Goal: Task Accomplishment & Management: Manage account settings

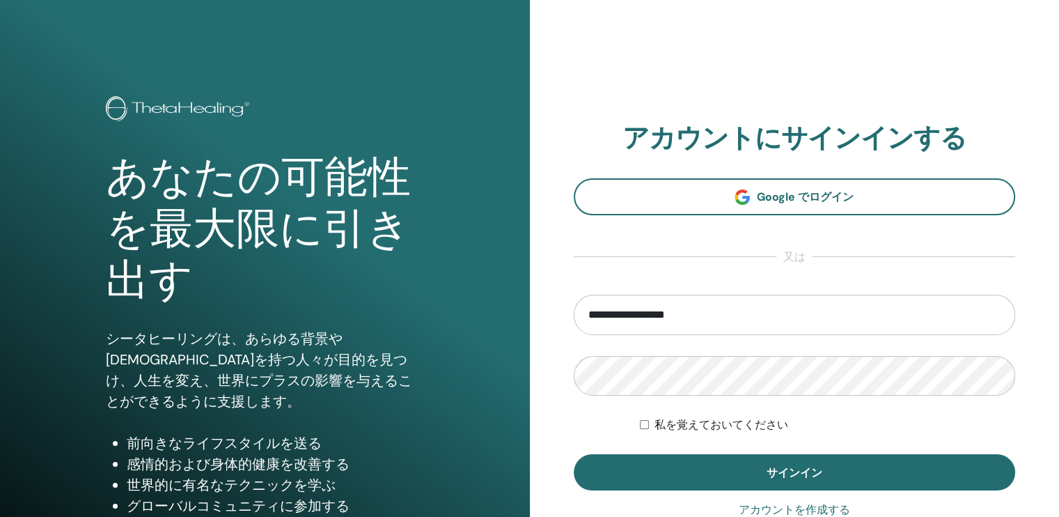
type input "**********"
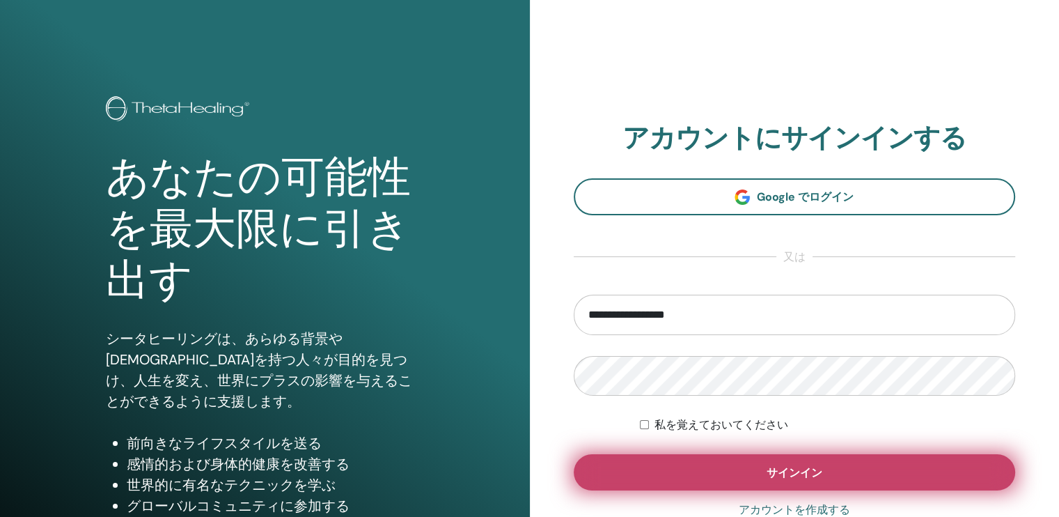
click at [785, 469] on span "サインイン" at bounding box center [795, 472] width 56 height 15
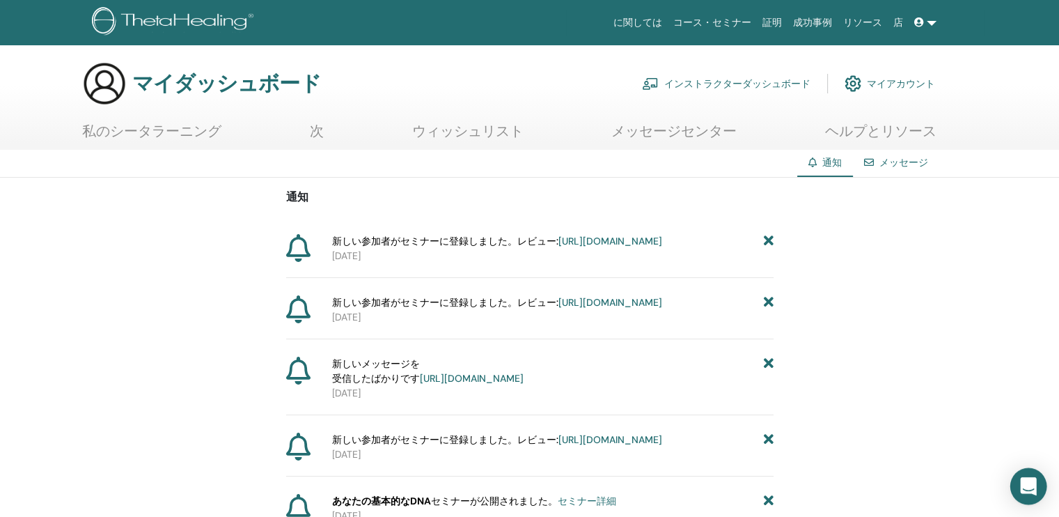
click at [1031, 492] on icon "インターコムメッセンジャーを開く" at bounding box center [1028, 486] width 18 height 18
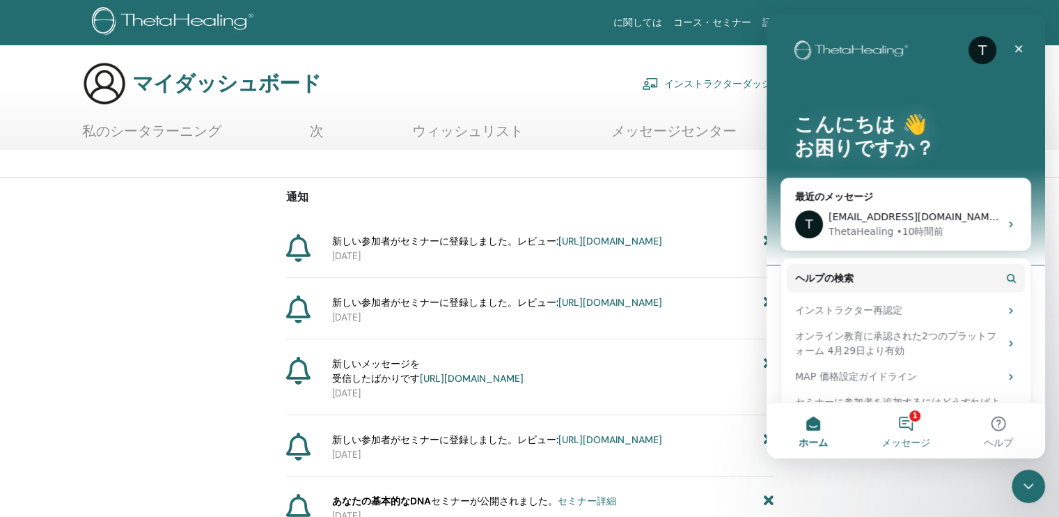
click at [906, 421] on button "1 メッセージ" at bounding box center [905, 430] width 93 height 56
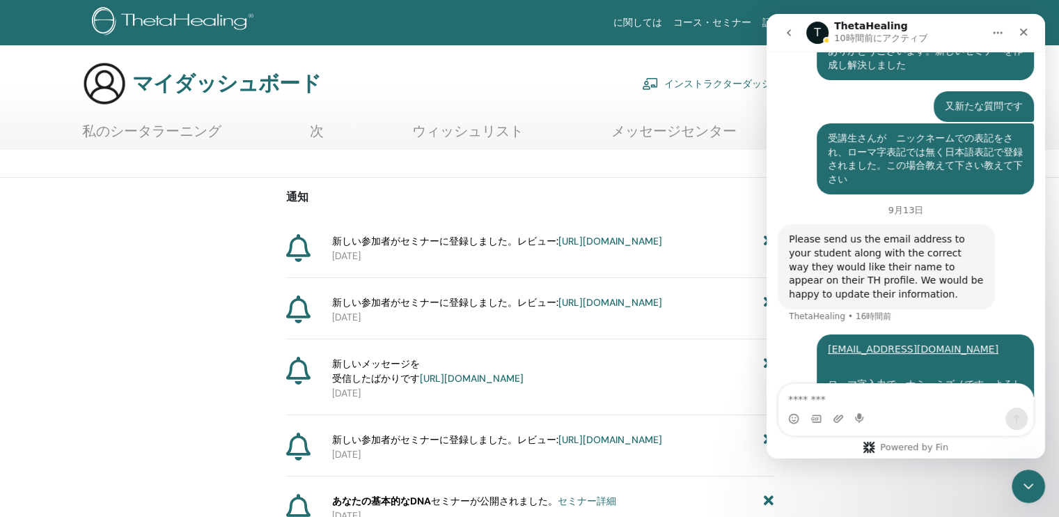
scroll to position [616, 0]
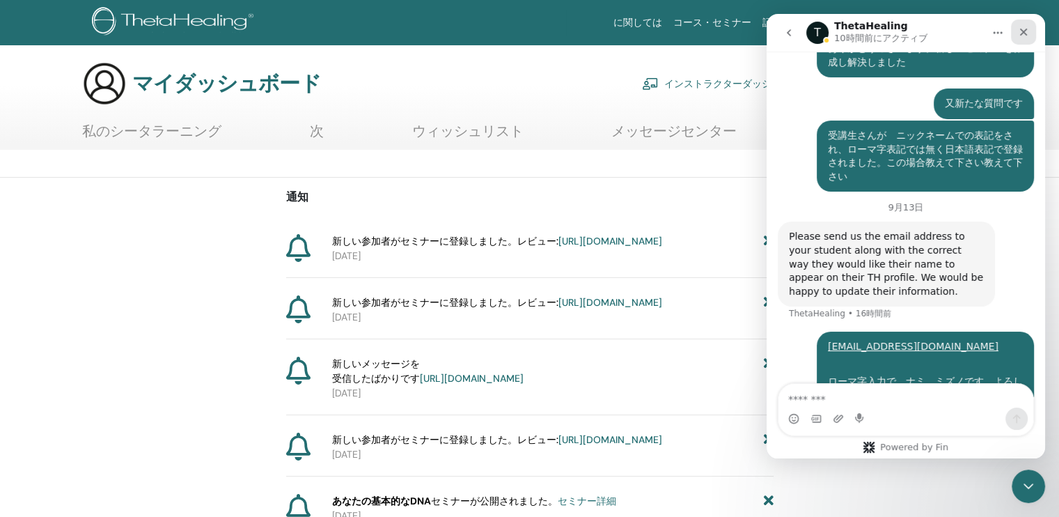
click at [1023, 33] on icon "クローズ" at bounding box center [1024, 33] width 8 height 8
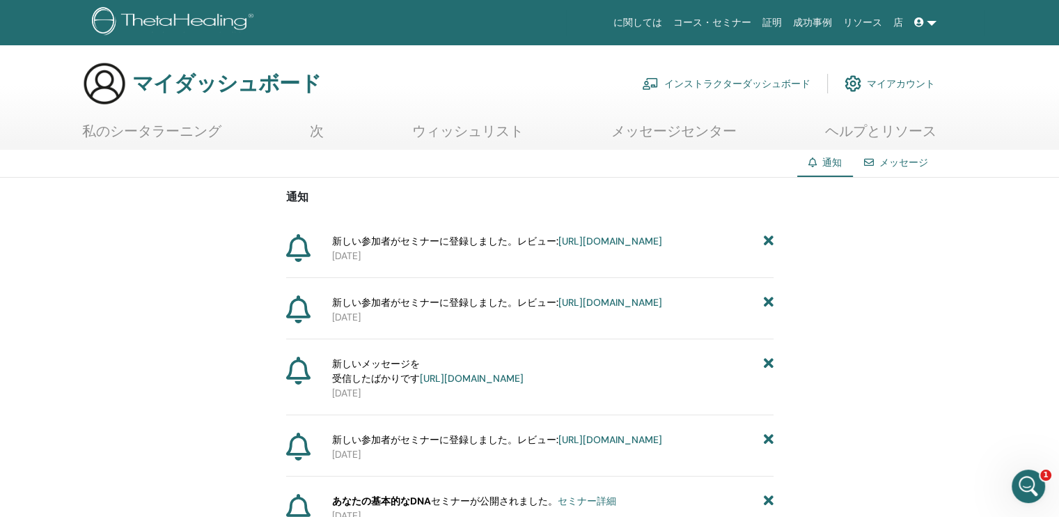
scroll to position [561, 0]
click at [737, 81] on font "インストラクターダッシュボード" at bounding box center [737, 83] width 146 height 13
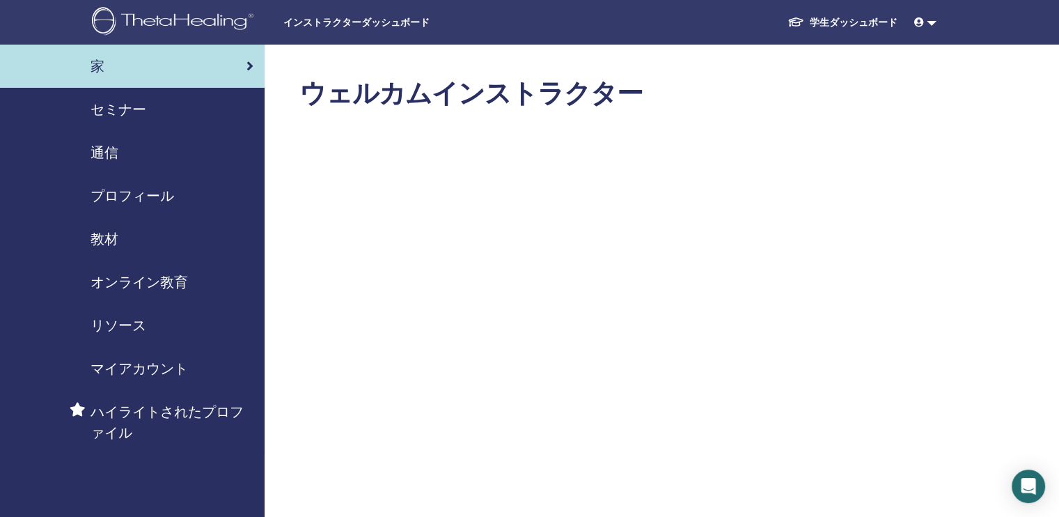
click at [110, 109] on span "セミナー" at bounding box center [119, 109] width 56 height 21
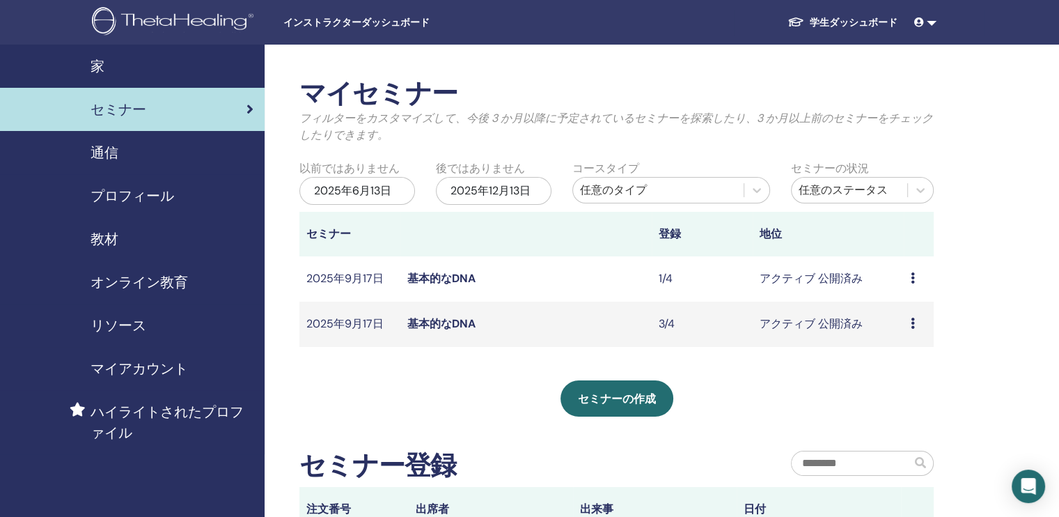
click at [440, 320] on link "基本的なDNA" at bounding box center [441, 323] width 68 height 15
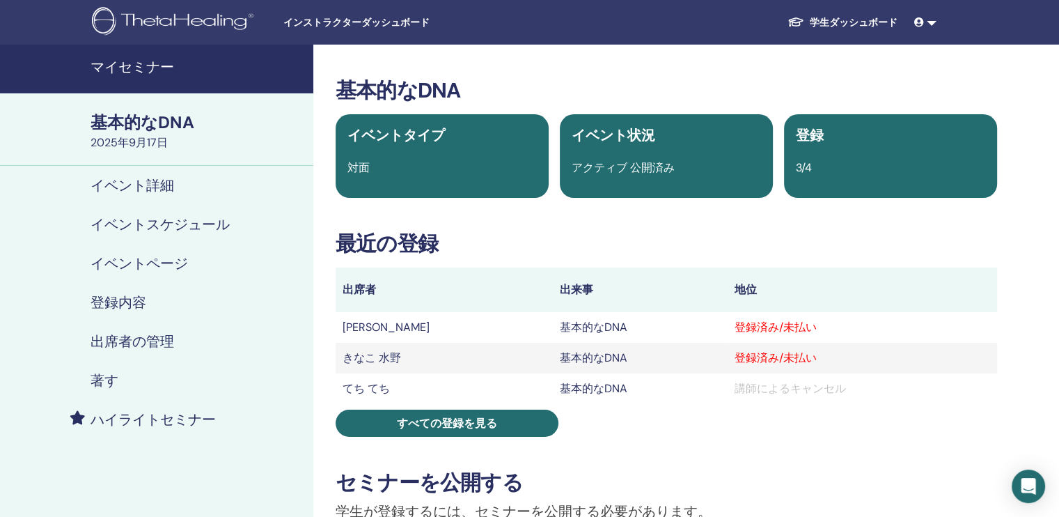
click at [139, 338] on h4 "出席者の管理" at bounding box center [133, 341] width 84 height 17
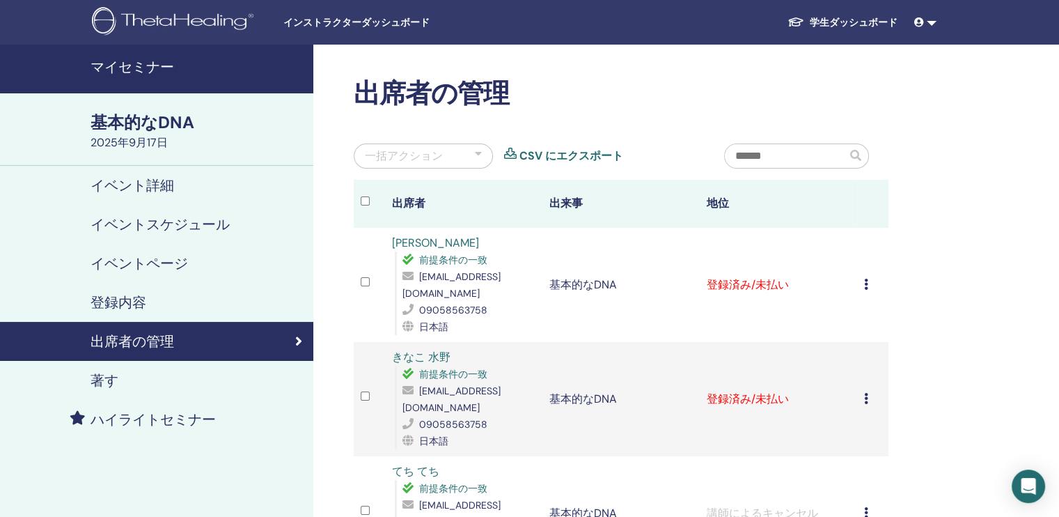
click at [864, 393] on icon at bounding box center [866, 398] width 4 height 11
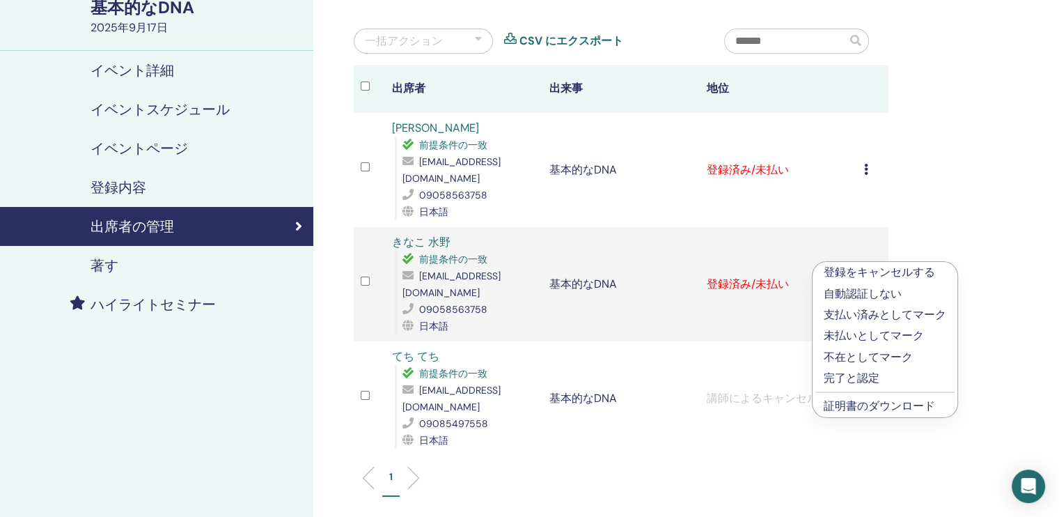
scroll to position [139, 0]
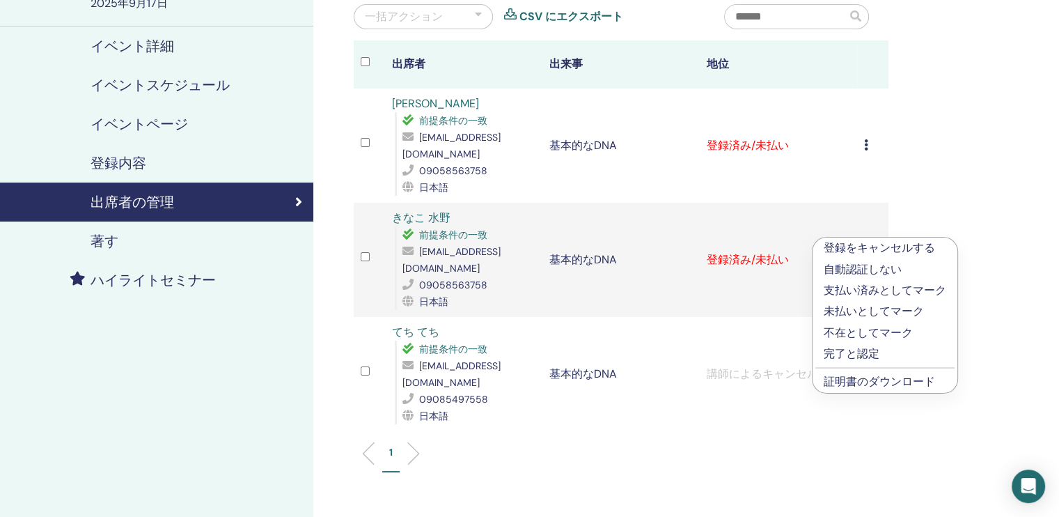
click at [920, 245] on p "登録をキャンセルする" at bounding box center [885, 248] width 123 height 17
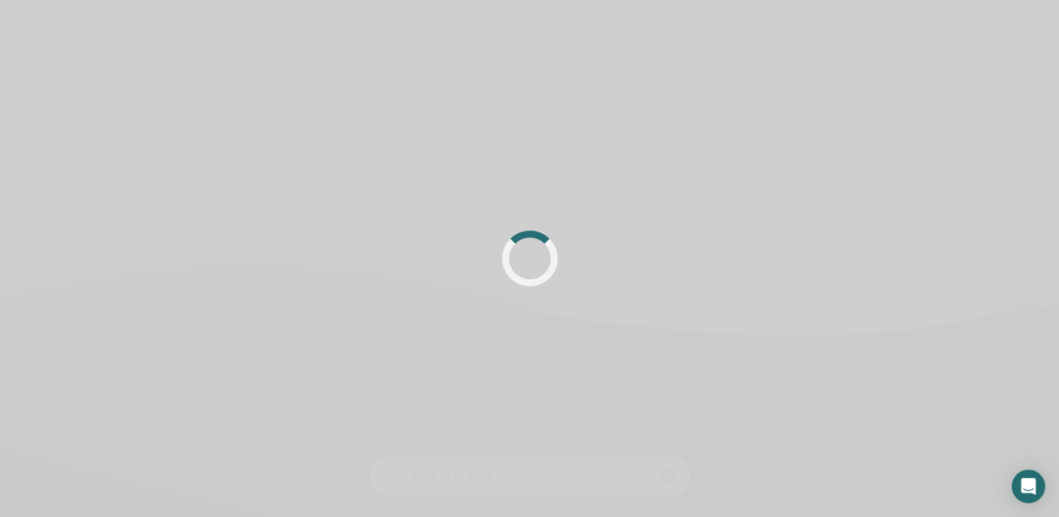
scroll to position [139, 0]
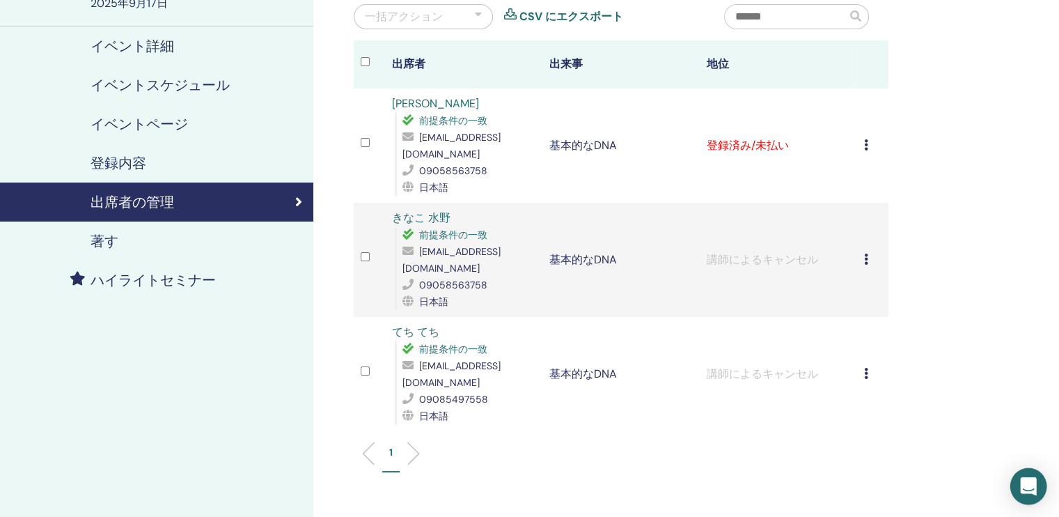
click at [1033, 489] on icon "インターコムメッセンジャーを開く" at bounding box center [1028, 486] width 18 height 18
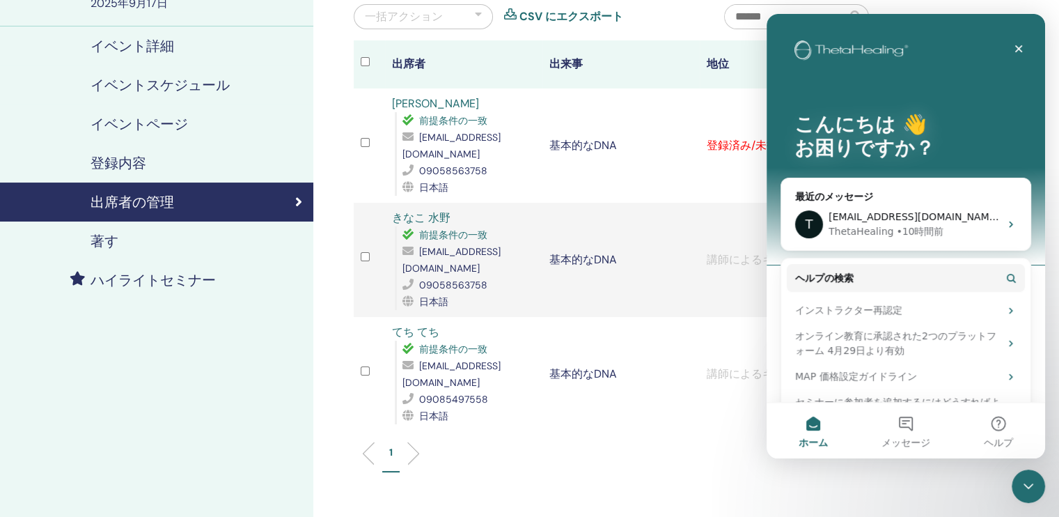
scroll to position [0, 0]
click at [957, 225] on div "ThetaHealing • 10時間前" at bounding box center [914, 231] width 171 height 15
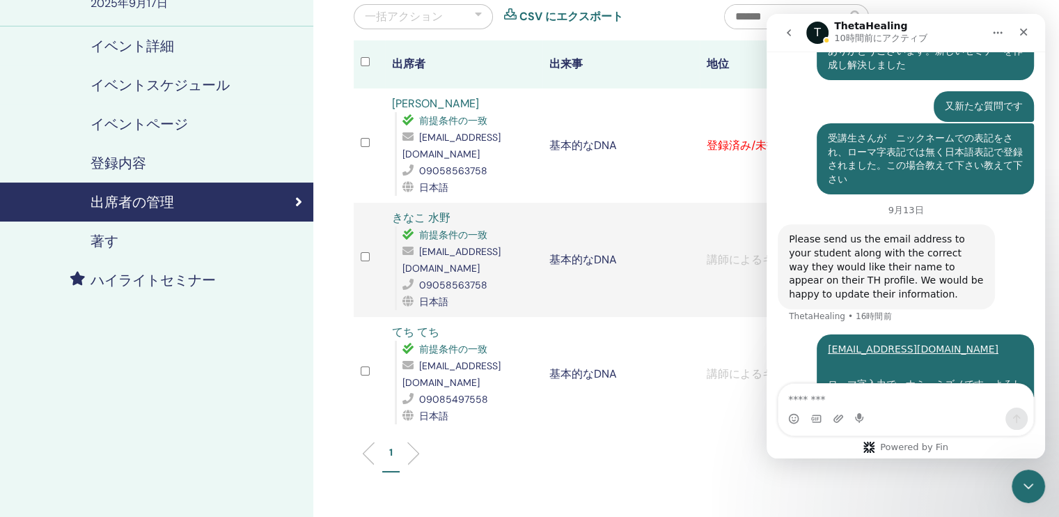
scroll to position [616, 0]
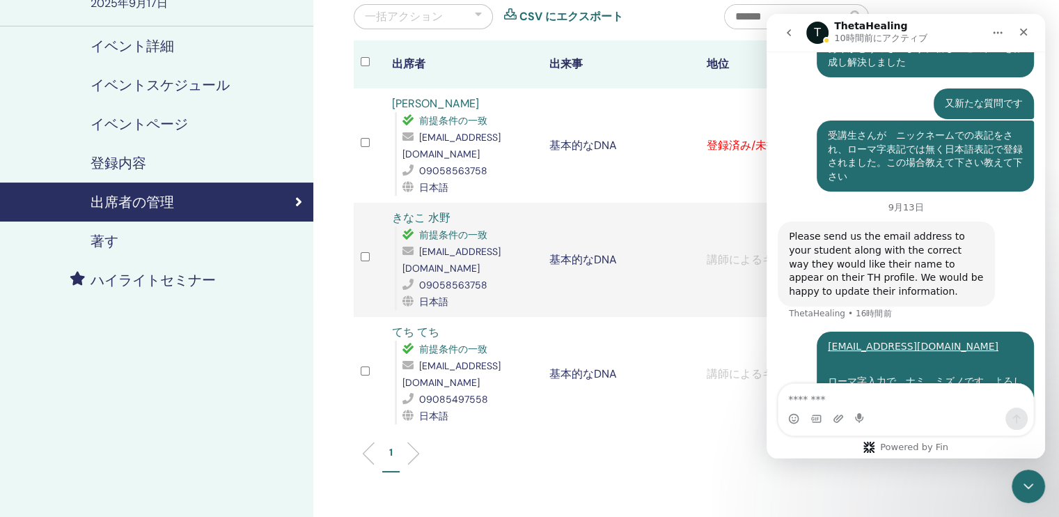
click at [818, 399] on textarea "メッセージ..." at bounding box center [905, 396] width 255 height 24
type textarea "**********"
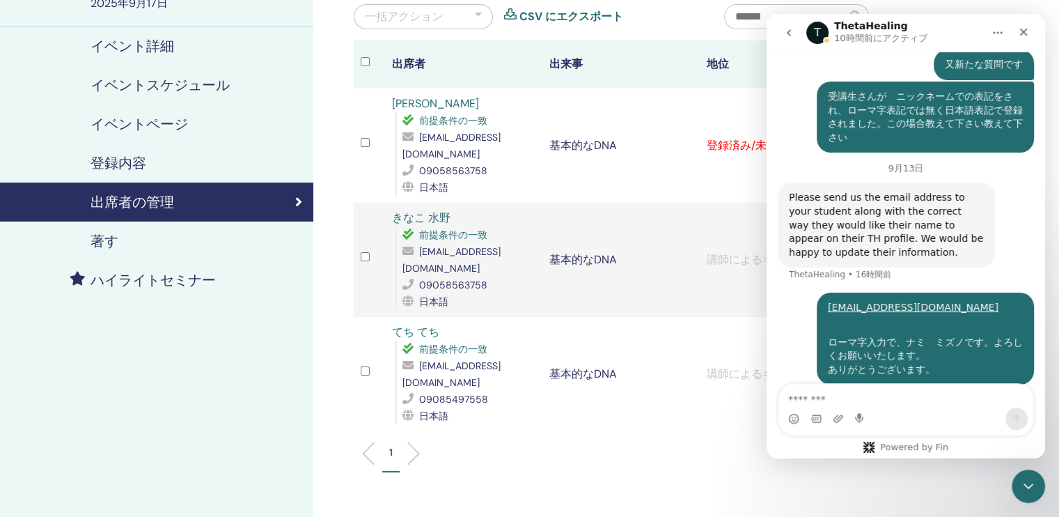
scroll to position [657, 0]
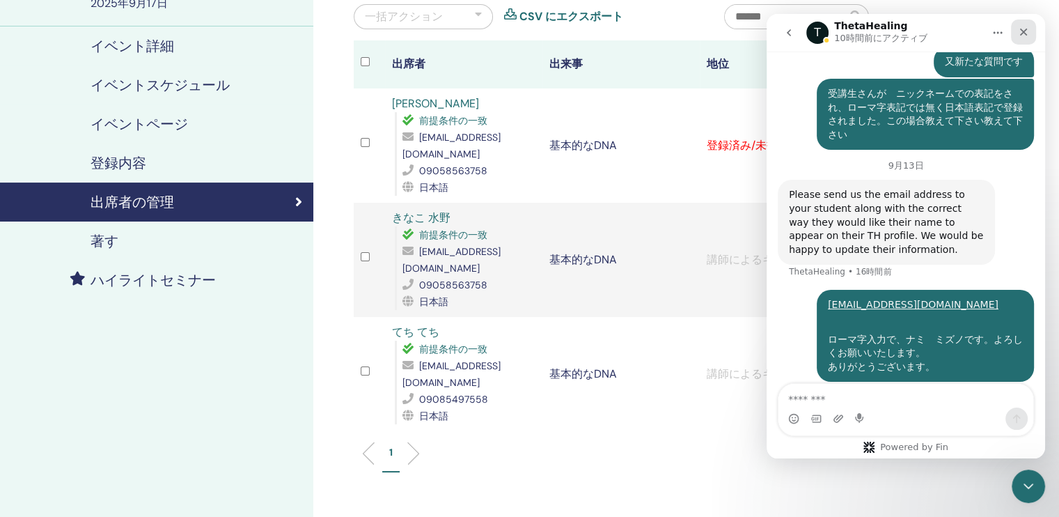
click at [1021, 34] on icon "クローズ" at bounding box center [1023, 31] width 11 height 11
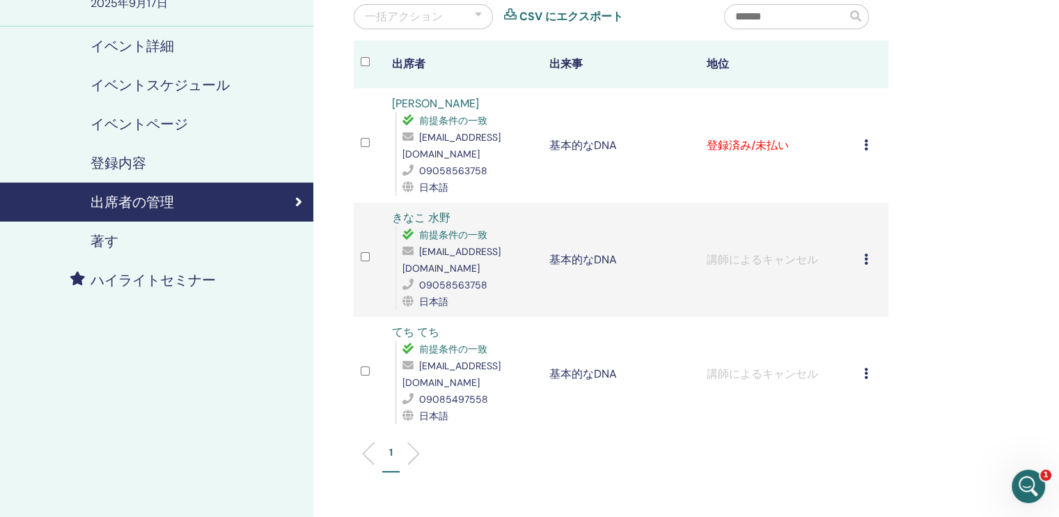
scroll to position [602, 0]
click at [867, 139] on icon at bounding box center [866, 144] width 4 height 11
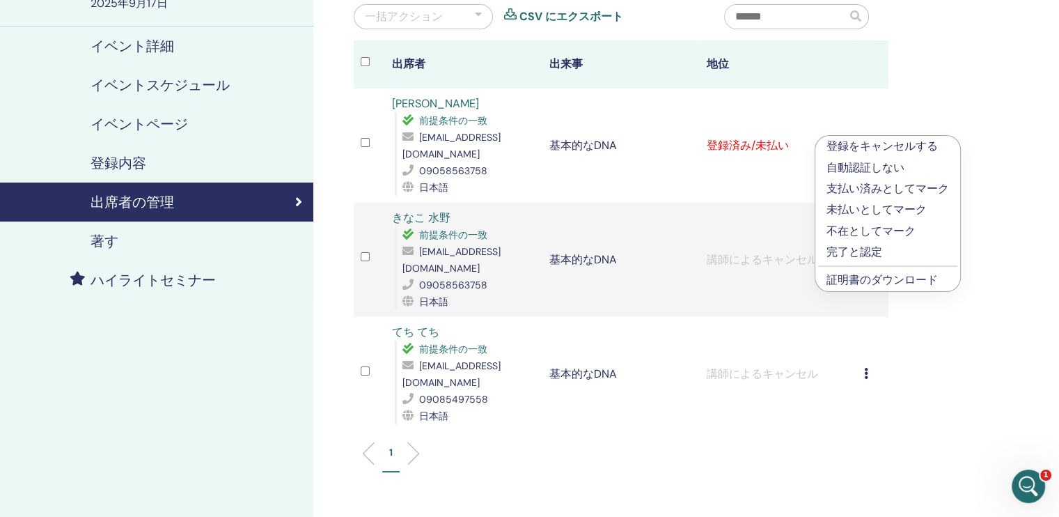
click at [884, 279] on link "証明書のダウンロード" at bounding box center [881, 279] width 111 height 15
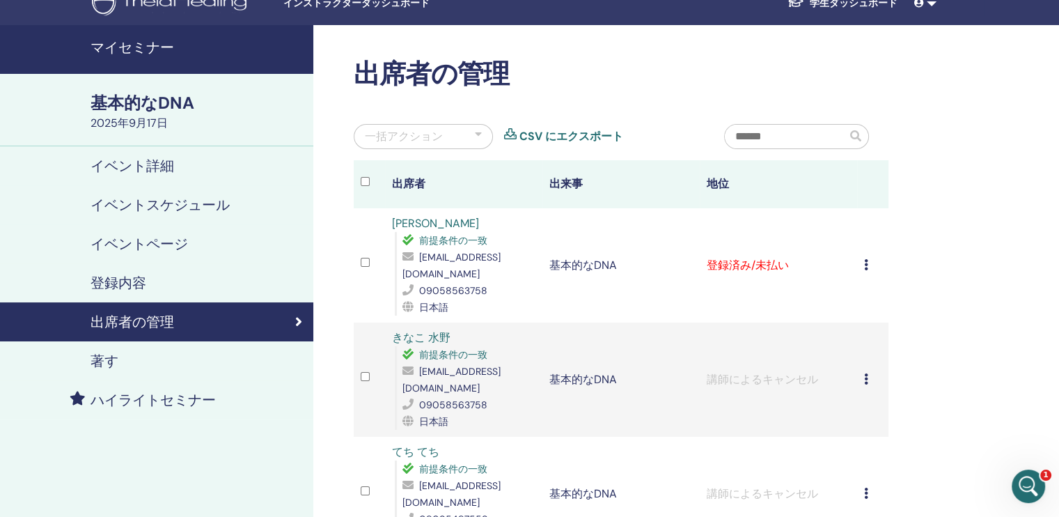
scroll to position [0, 0]
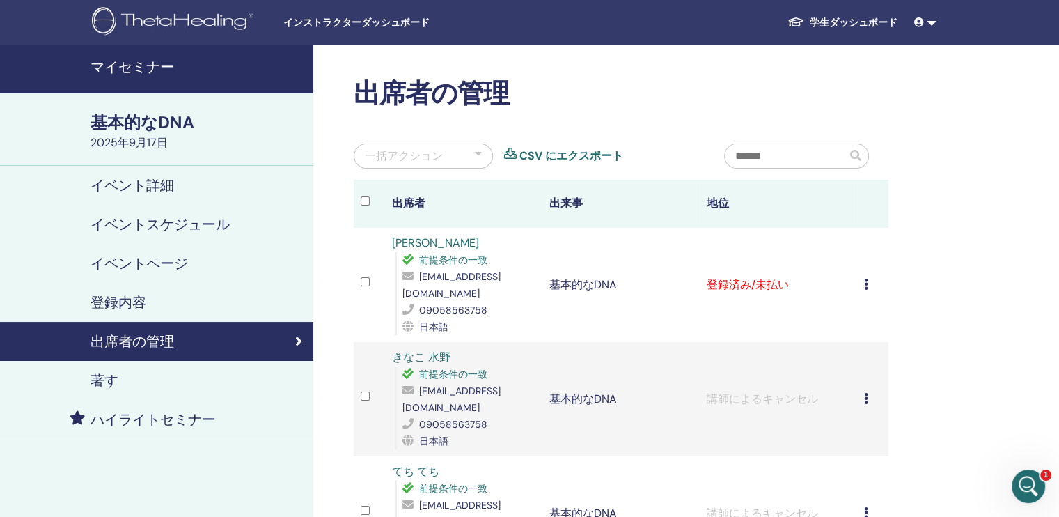
click at [167, 65] on h4 "マイセミナー" at bounding box center [198, 66] width 214 height 17
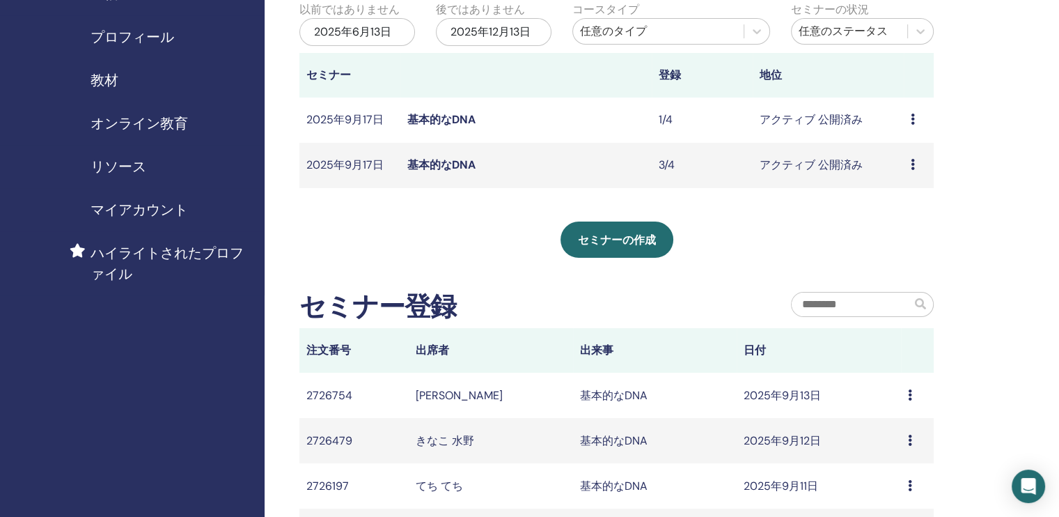
scroll to position [139, 0]
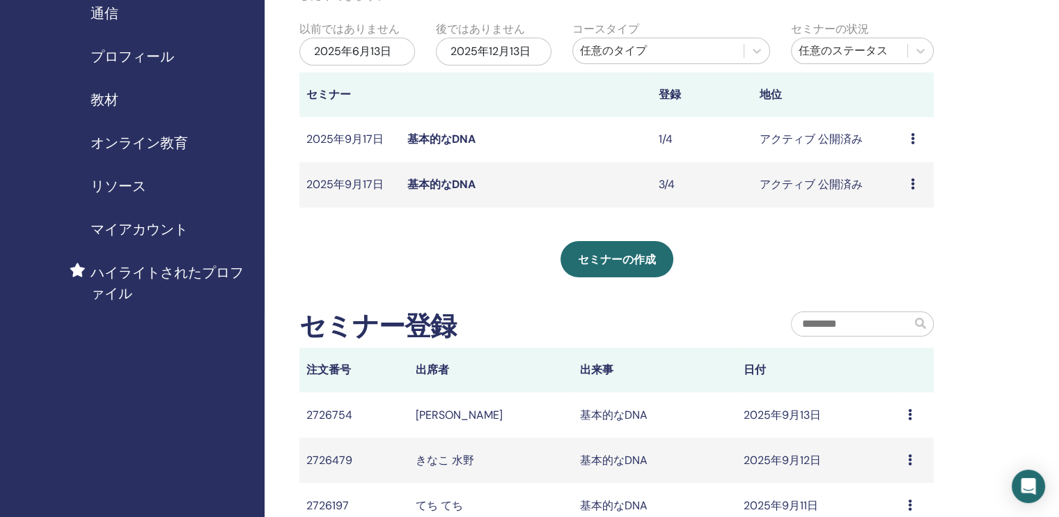
click at [437, 182] on link "基本的なDNA" at bounding box center [441, 184] width 68 height 15
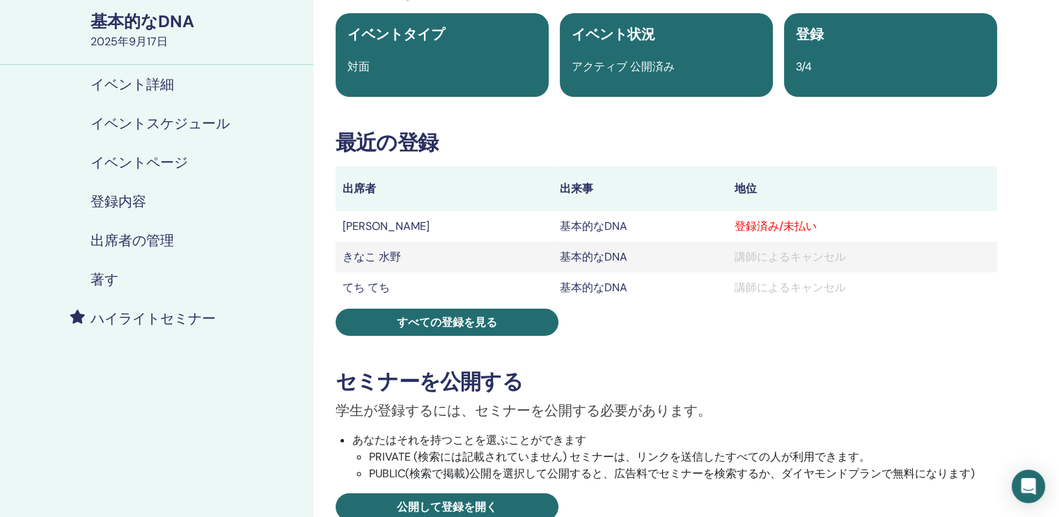
scroll to position [70, 0]
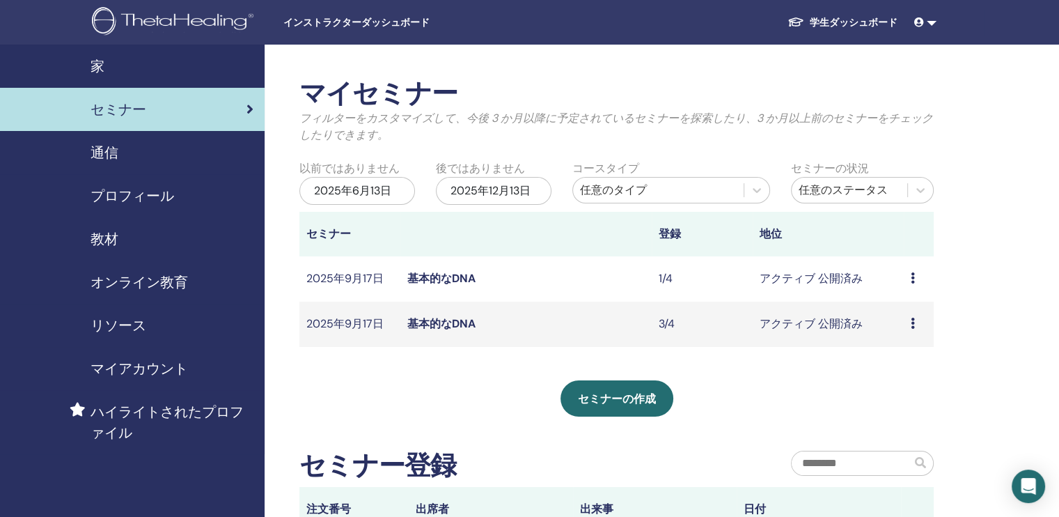
click at [928, 20] on link at bounding box center [925, 23] width 33 height 26
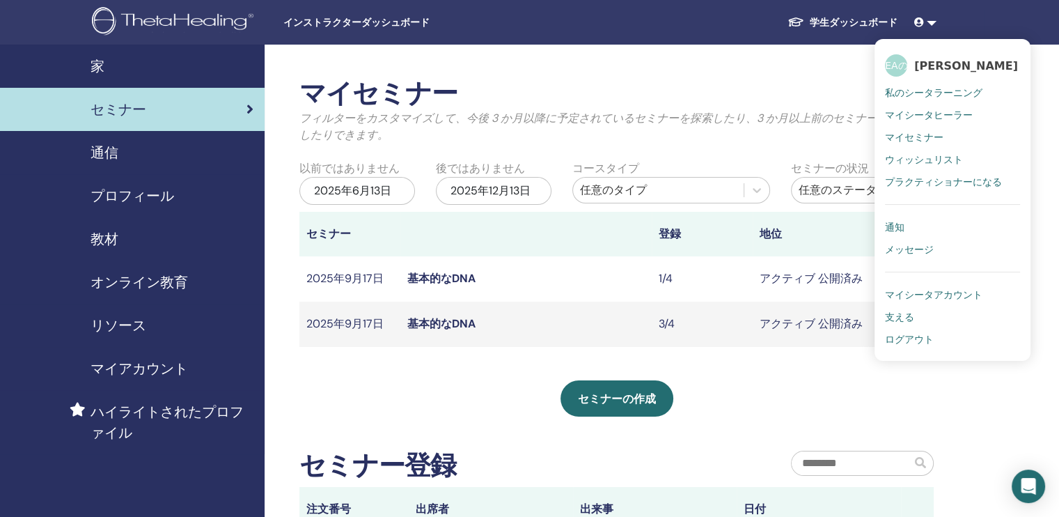
click at [905, 338] on span "ログアウト" at bounding box center [909, 339] width 49 height 13
